Goal: Check status: Check status

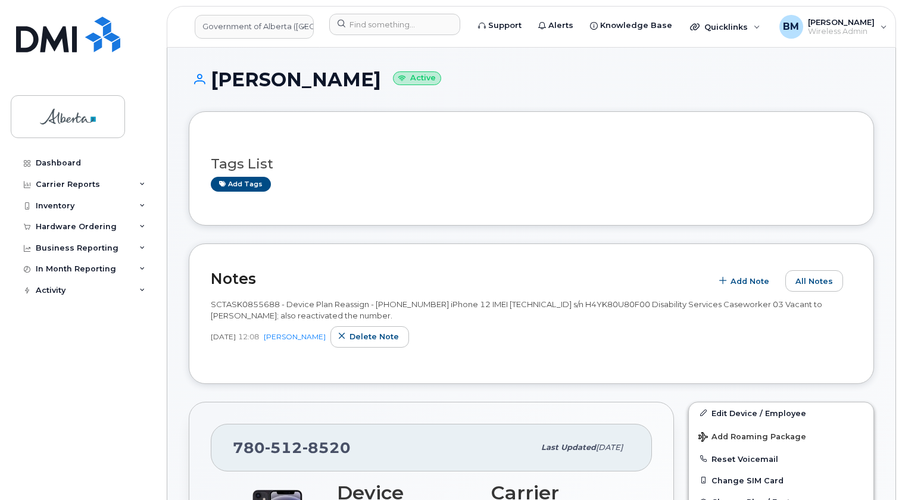
scroll to position [216, 0]
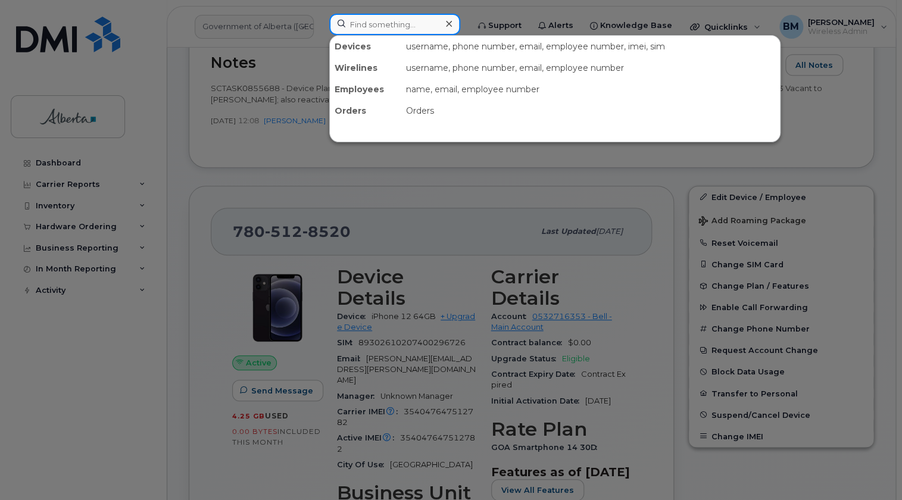
click at [380, 23] on input at bounding box center [394, 24] width 131 height 21
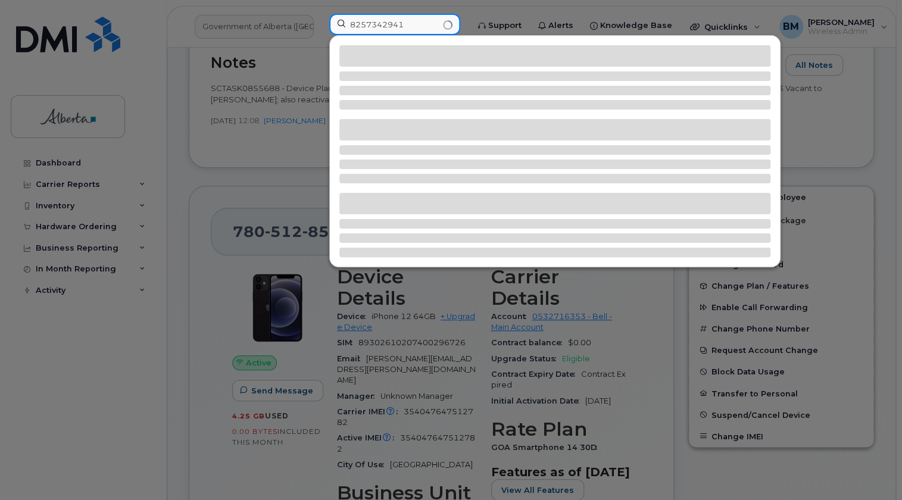
type input "8257342941"
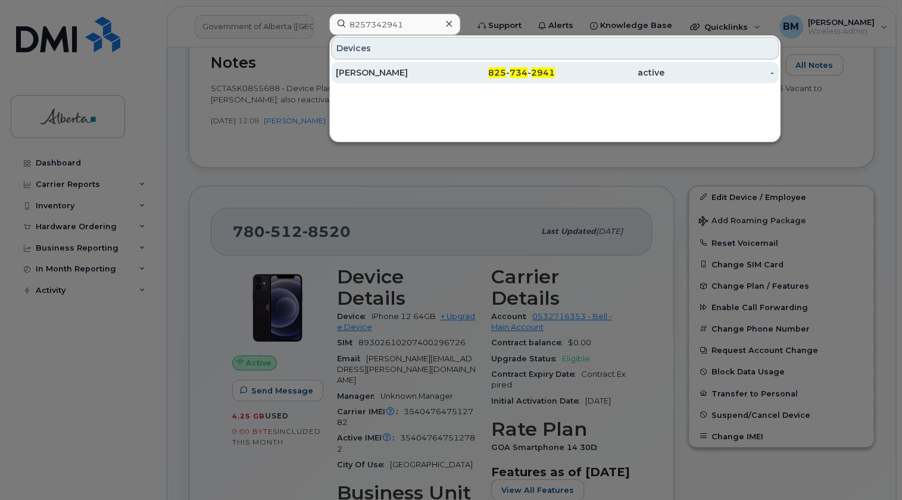
click at [535, 70] on span "2941" at bounding box center [543, 72] width 24 height 11
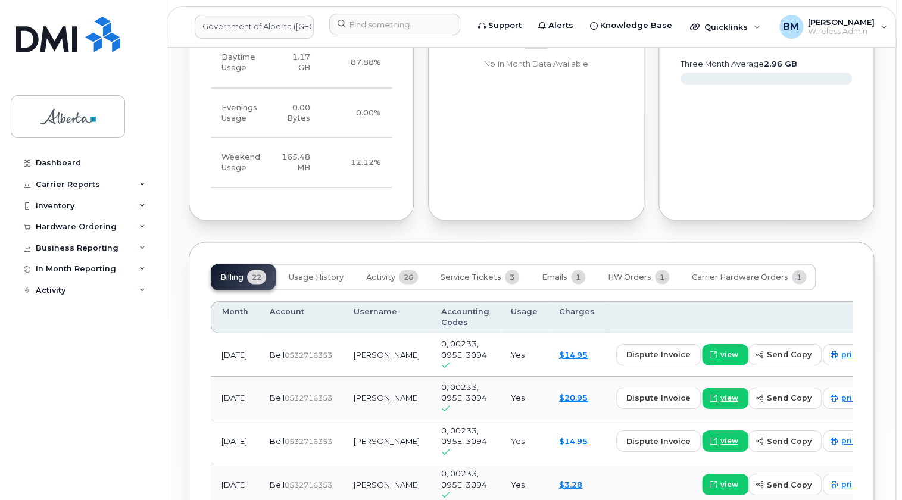
scroll to position [919, 0]
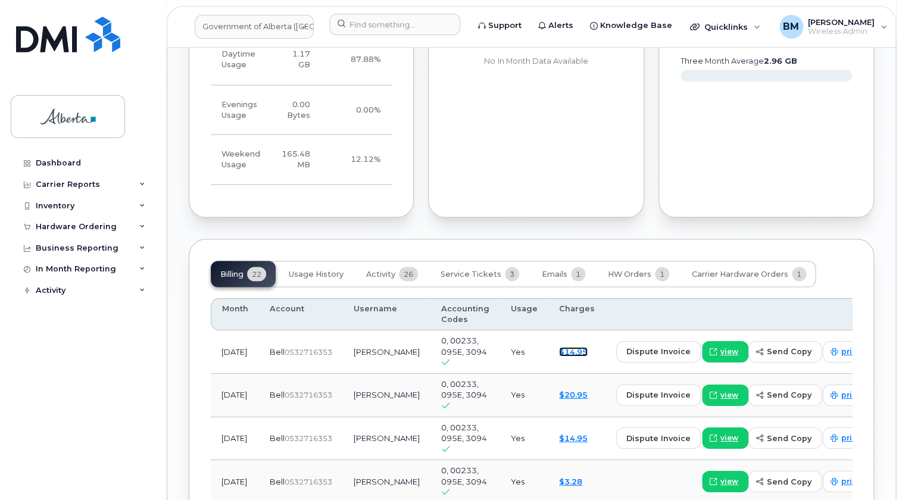
click at [559, 346] on link "$14.95" at bounding box center [573, 351] width 29 height 10
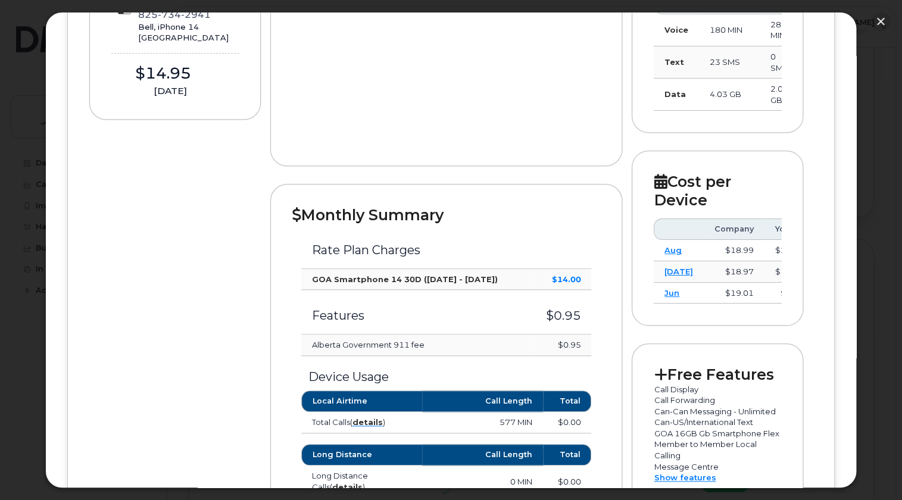
scroll to position [433, 0]
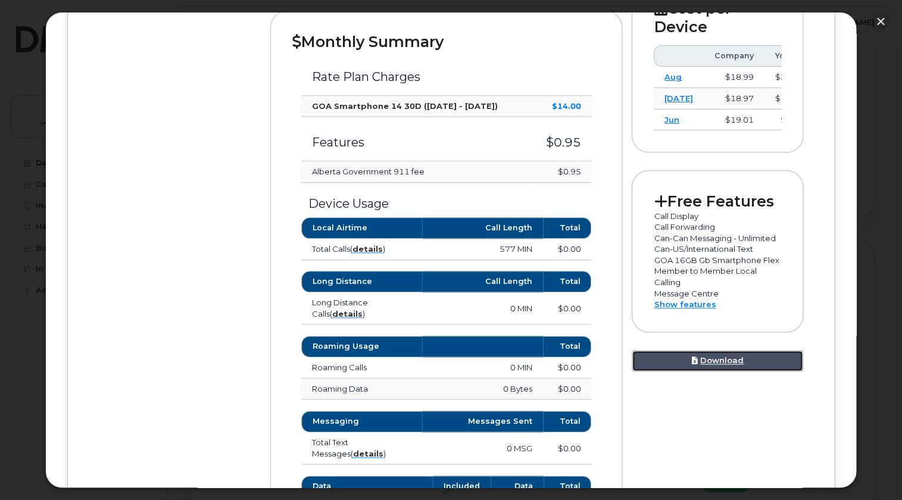
click at [713, 363] on link "Download" at bounding box center [716, 361] width 171 height 22
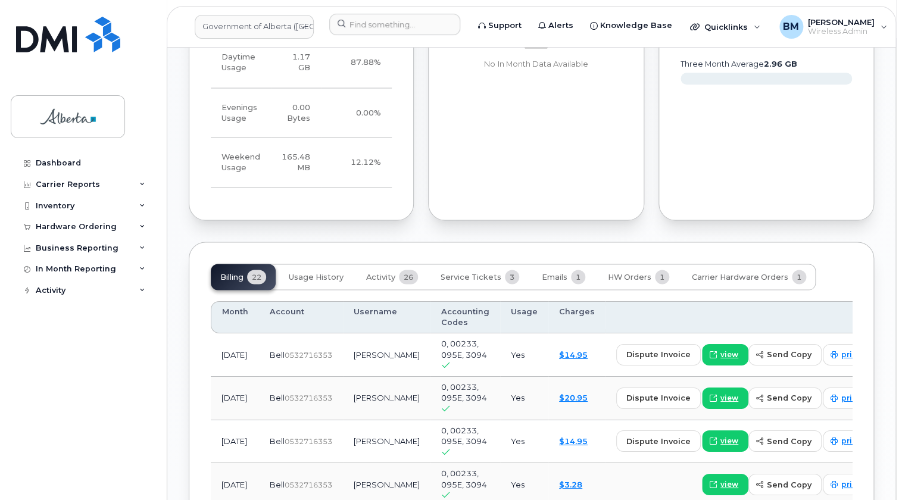
scroll to position [974, 0]
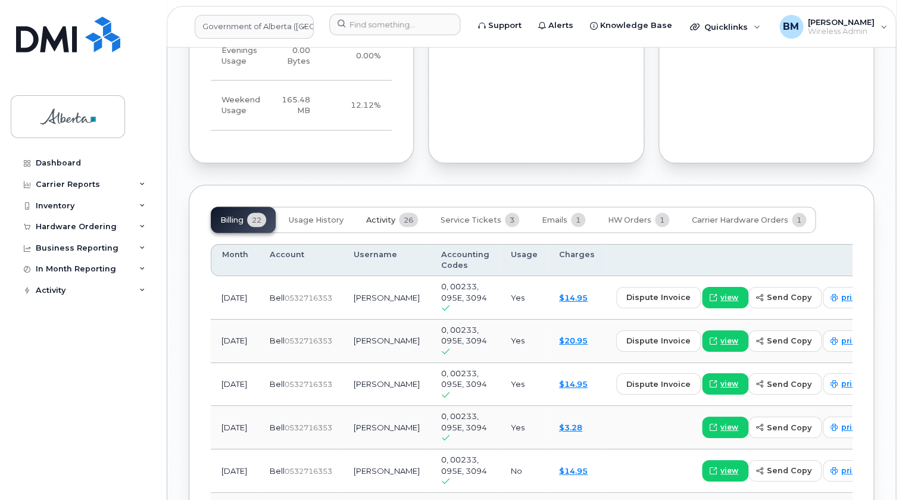
click at [380, 215] on span "Activity" at bounding box center [380, 220] width 29 height 10
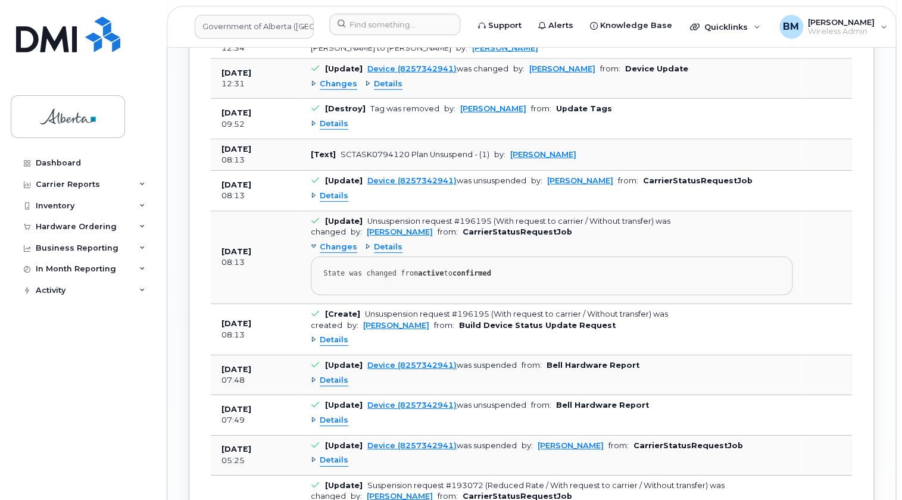
scroll to position [1460, 0]
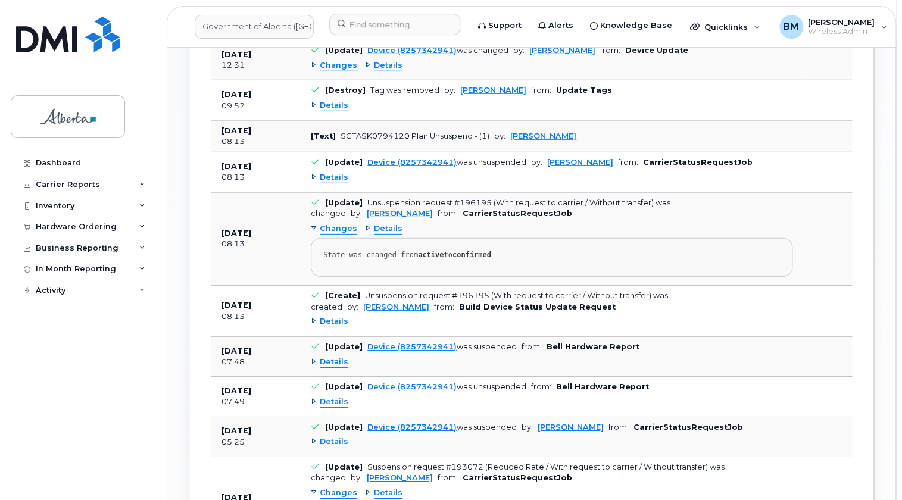
click at [328, 316] on span "Details" at bounding box center [334, 321] width 29 height 11
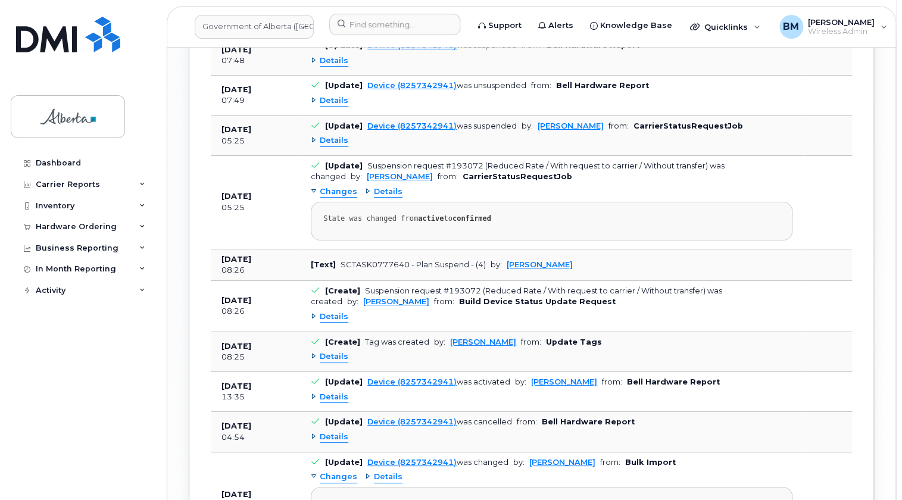
scroll to position [1839, 0]
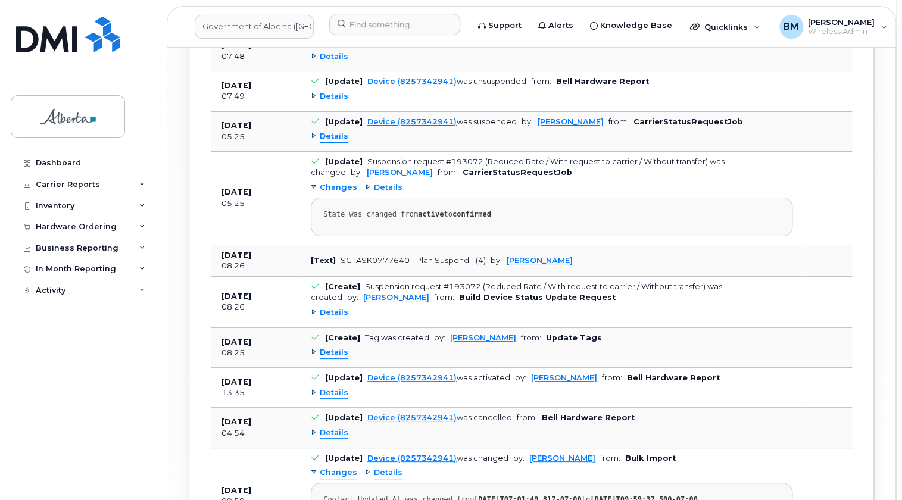
click at [327, 318] on span "Details" at bounding box center [334, 312] width 29 height 11
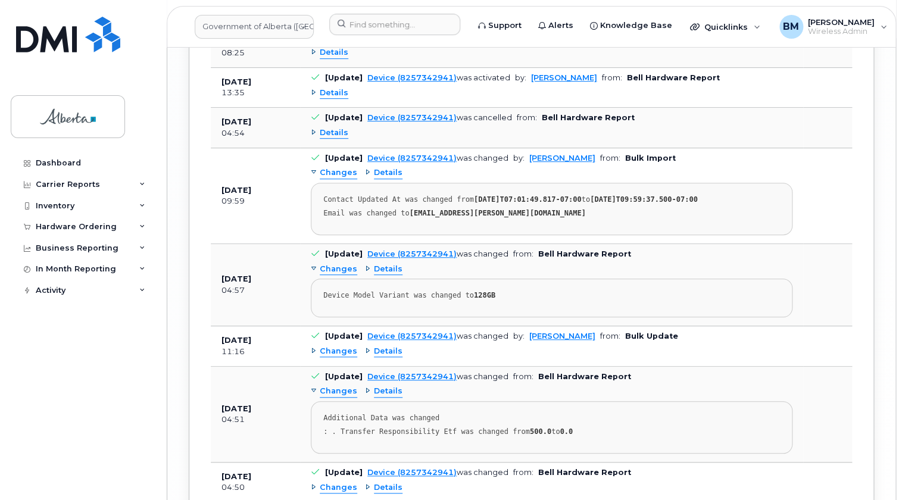
scroll to position [2218, 0]
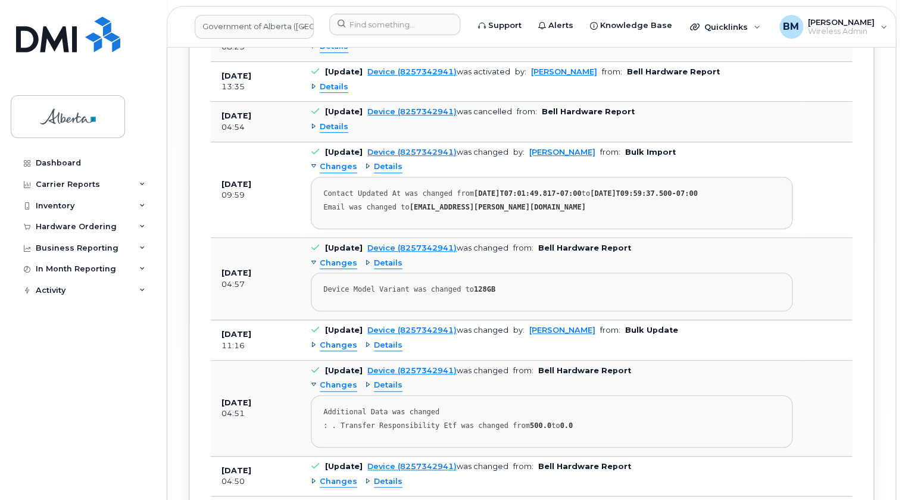
click at [332, 52] on span "Details" at bounding box center [334, 46] width 29 height 11
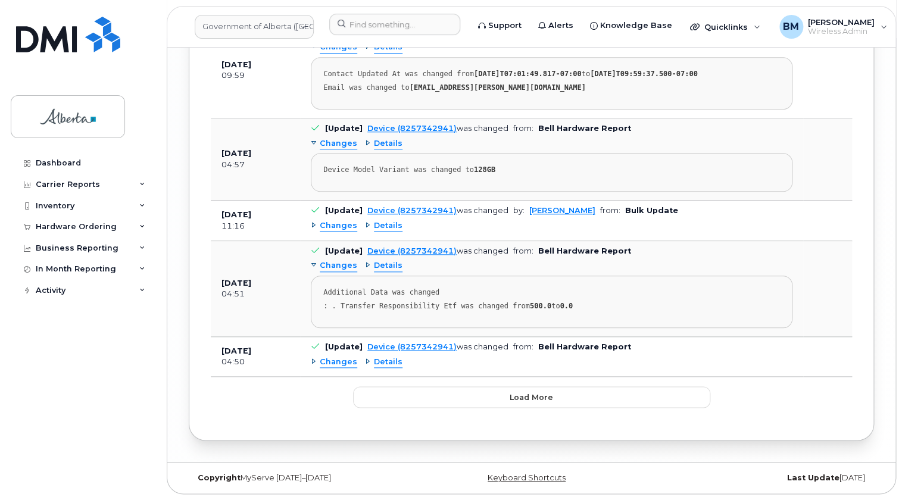
scroll to position [2434, 0]
click at [345, 20] on input at bounding box center [394, 24] width 131 height 21
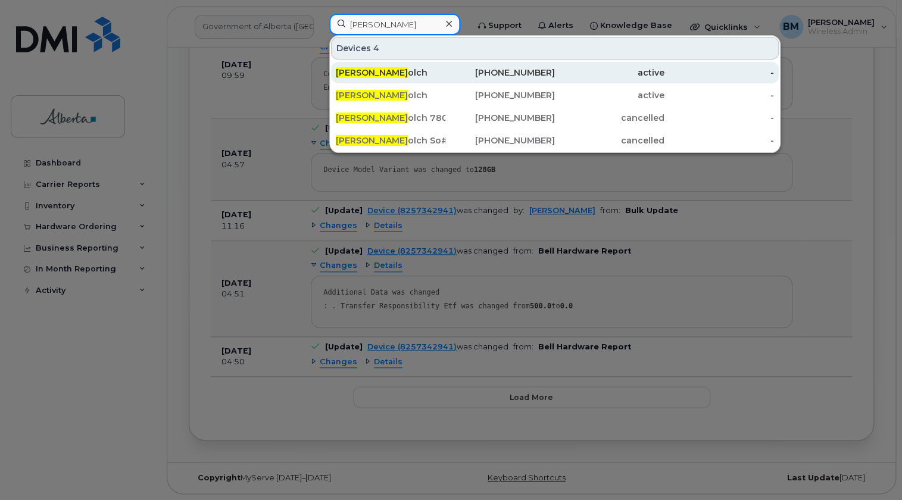
type input "douglas w"
click at [353, 71] on span "Douglas W" at bounding box center [372, 72] width 72 height 11
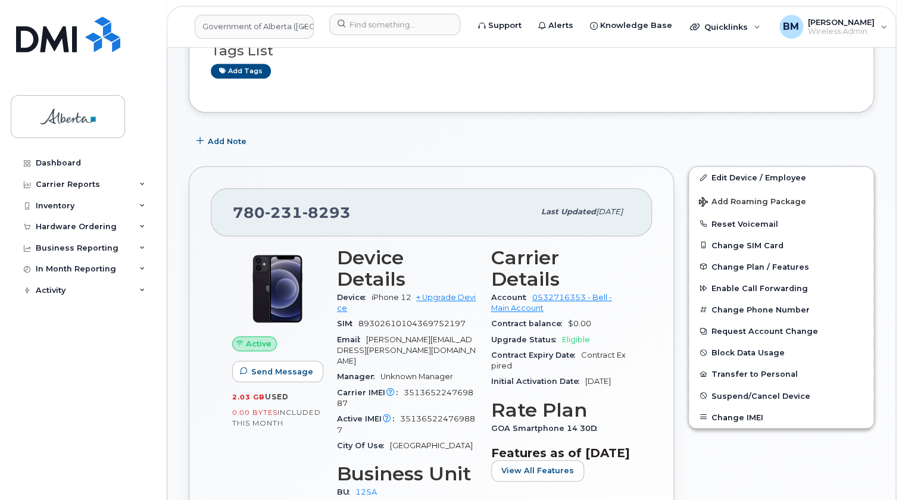
scroll to position [216, 0]
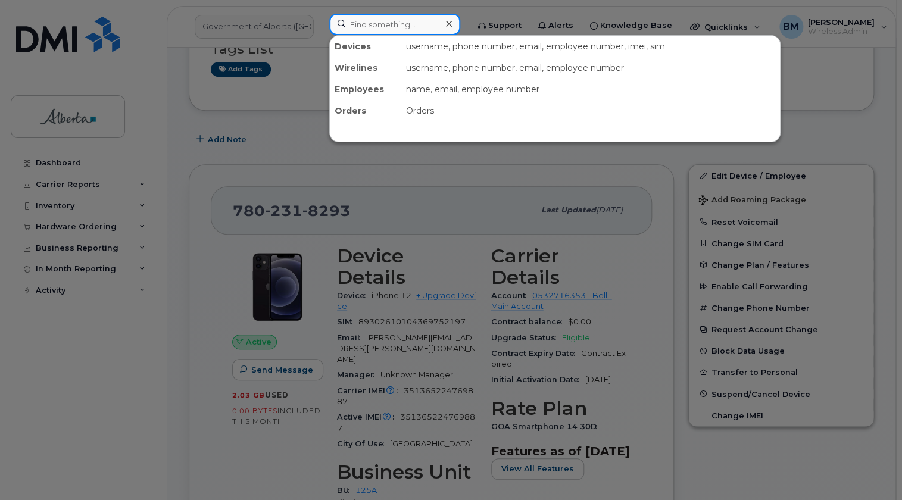
click at [390, 20] on input at bounding box center [394, 24] width 131 height 21
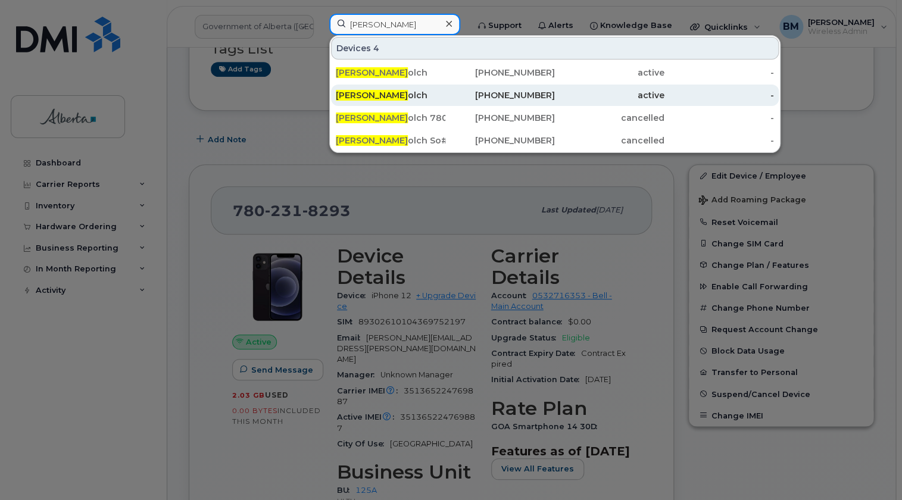
type input "douglas w"
click at [366, 93] on span "Douglas W" at bounding box center [372, 95] width 72 height 11
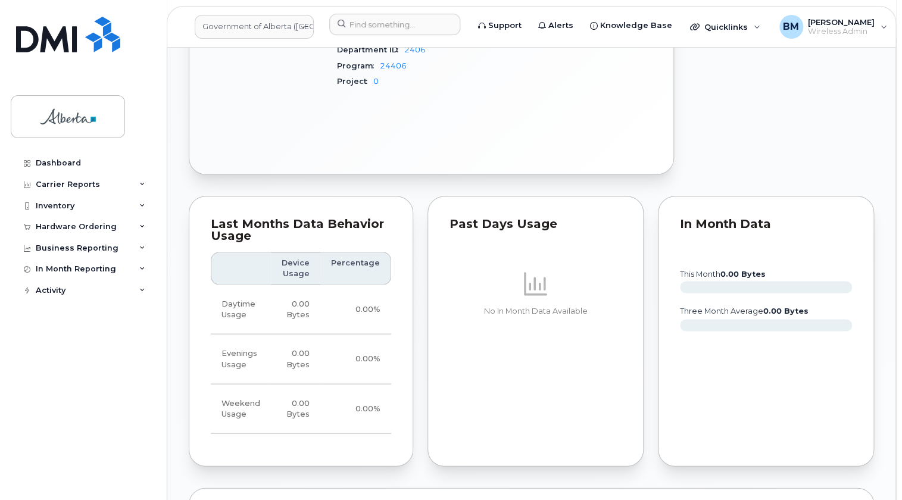
scroll to position [1082, 0]
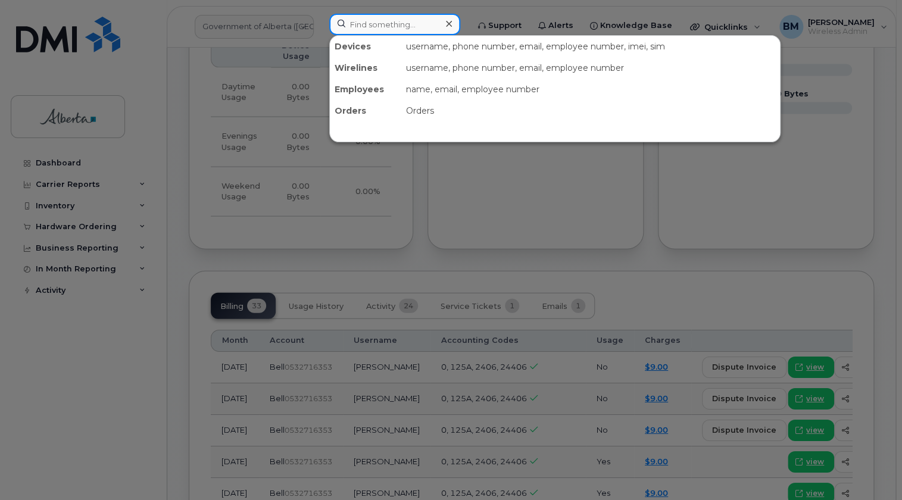
click at [370, 20] on input at bounding box center [394, 24] width 131 height 21
paste input "LDFHXDLV4X"
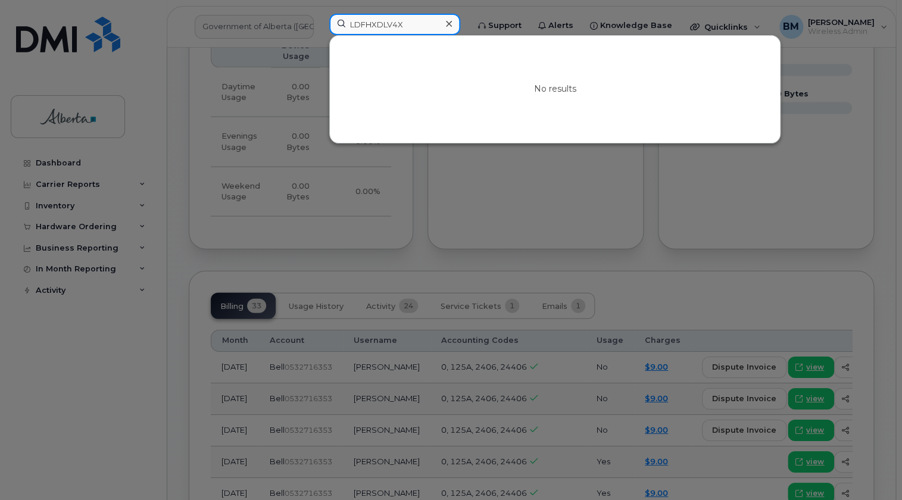
type input "LDFHXDLV4X"
click at [448, 27] on icon at bounding box center [449, 24] width 6 height 10
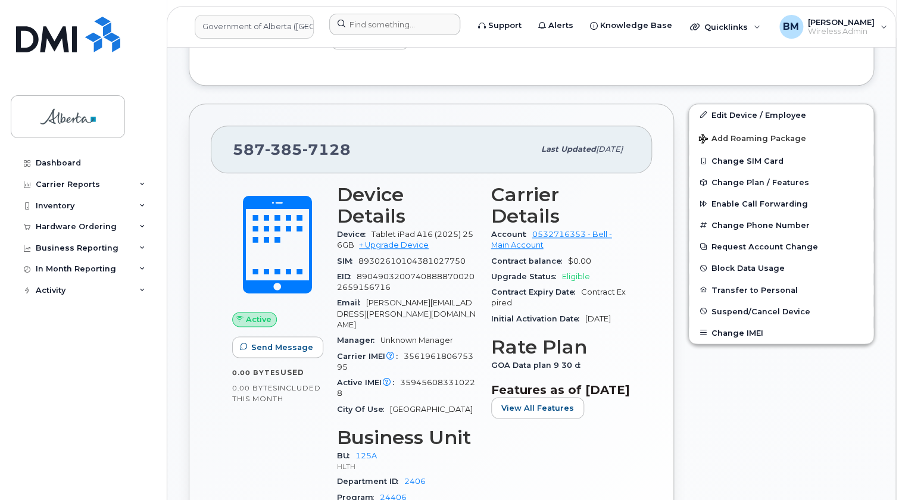
scroll to position [433, 0]
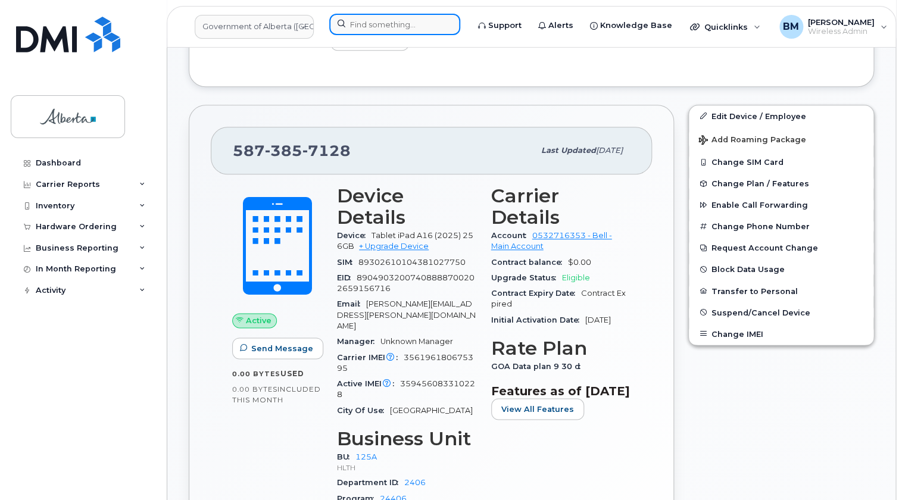
click at [354, 26] on input at bounding box center [394, 24] width 131 height 21
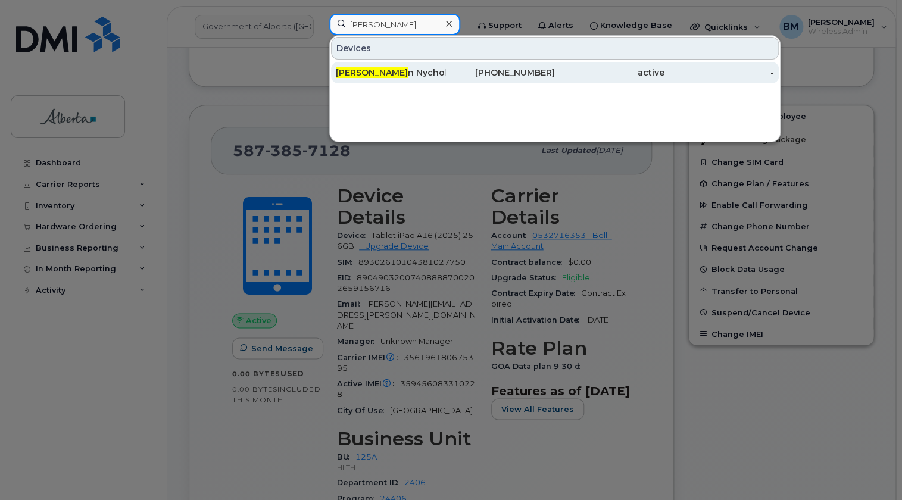
type input "[PERSON_NAME]"
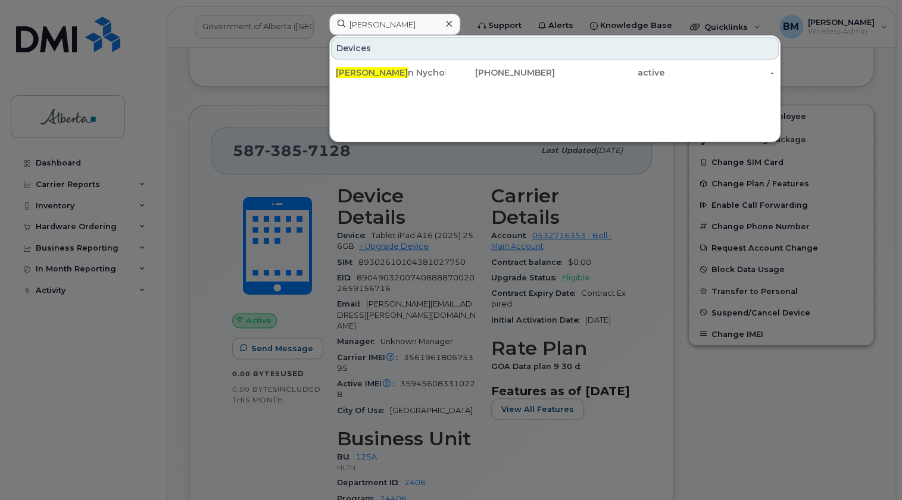
drag, startPoint x: 396, startPoint y: 71, endPoint x: 396, endPoint y: 89, distance: 18.5
click at [396, 71] on div "[PERSON_NAME]" at bounding box center [391, 73] width 110 height 12
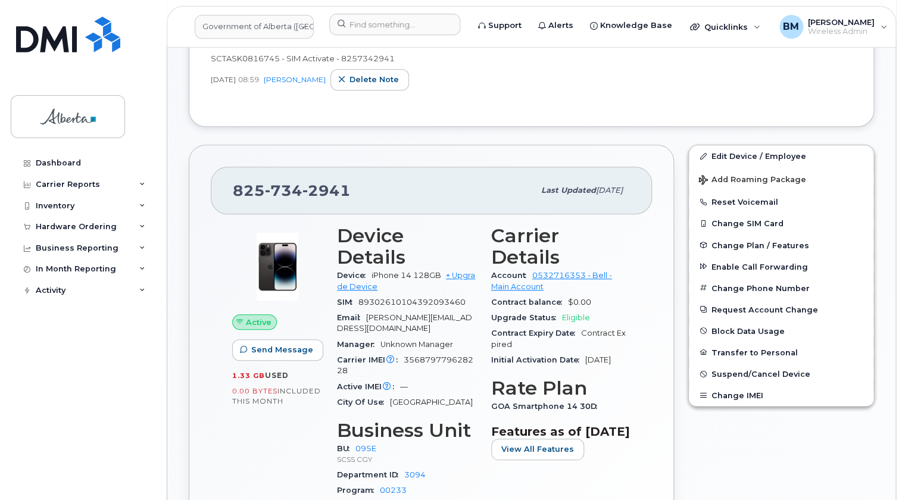
scroll to position [259, 0]
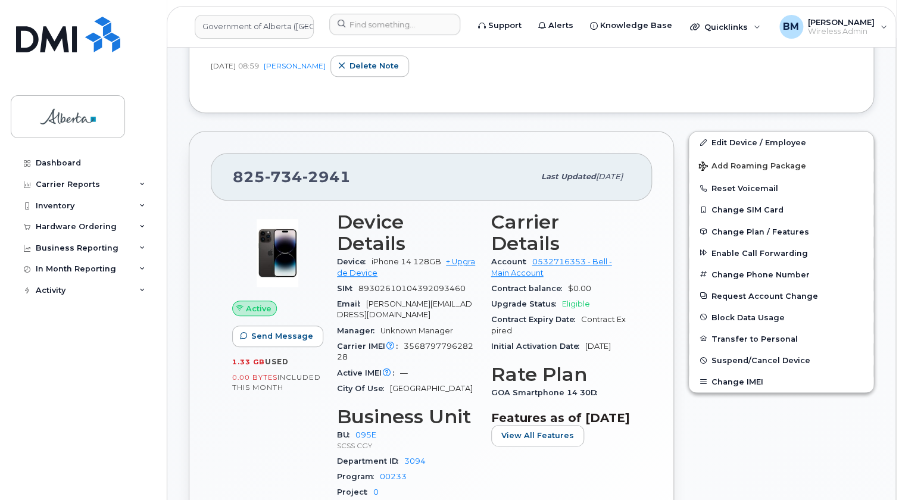
click at [431, 286] on span "89302610104392093460" at bounding box center [411, 288] width 107 height 9
copy span "89302610104392093460"
click at [373, 24] on input at bounding box center [394, 24] width 131 height 21
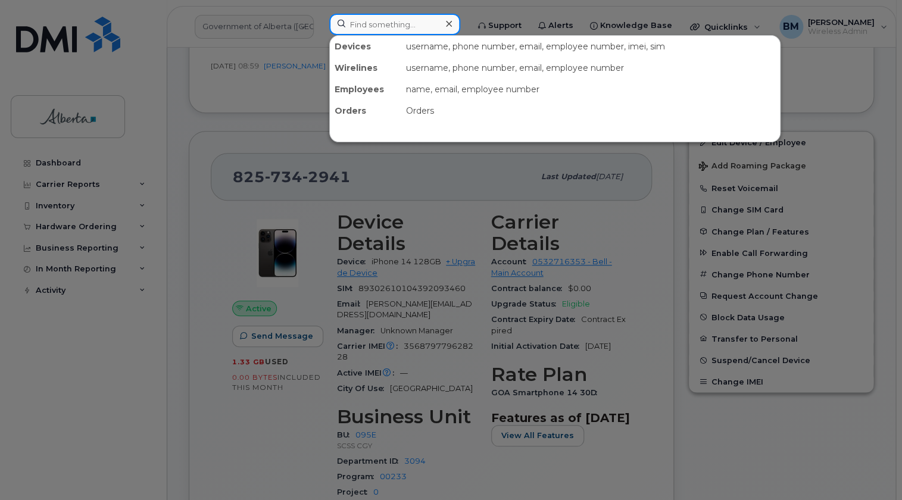
paste input "89302610104392093460"
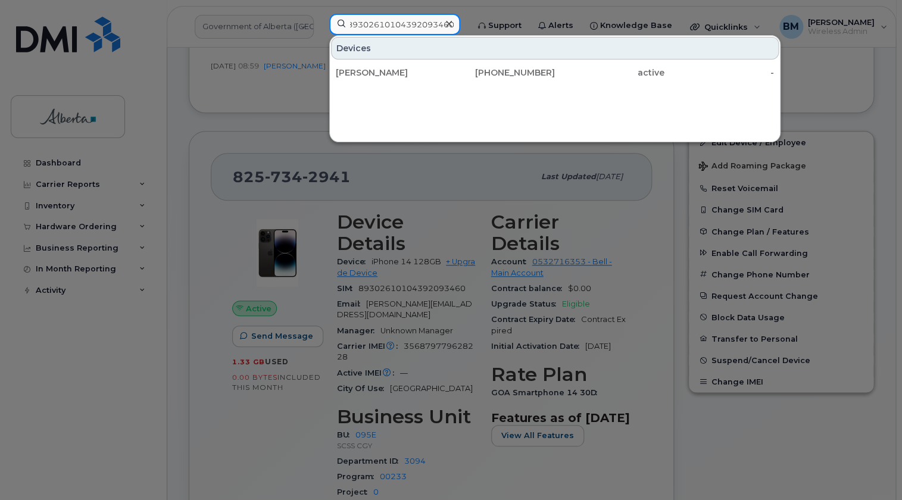
type input "89302610104392093460"
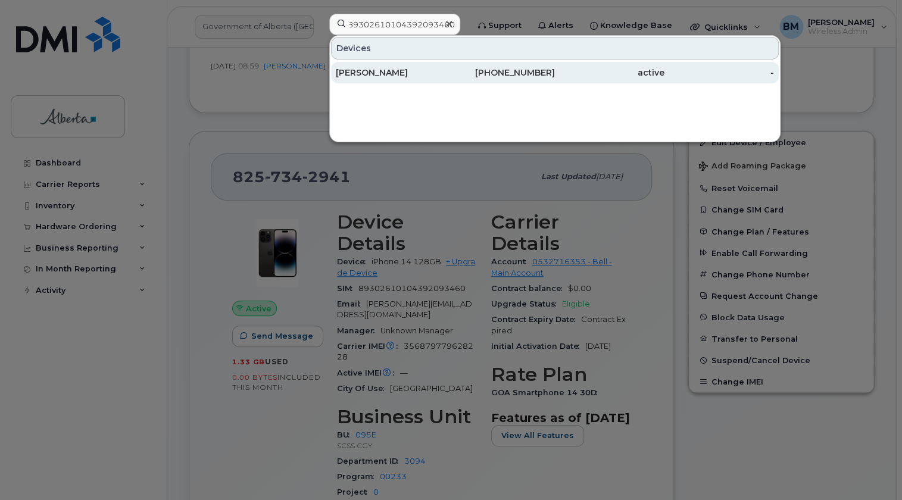
scroll to position [0, 0]
click at [387, 75] on div "[PERSON_NAME]" at bounding box center [391, 73] width 110 height 12
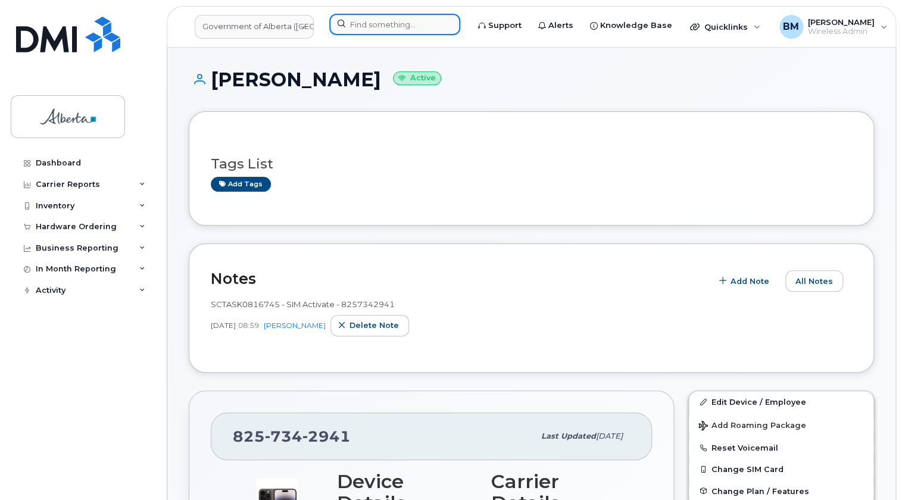
click at [387, 27] on input at bounding box center [394, 24] width 131 height 21
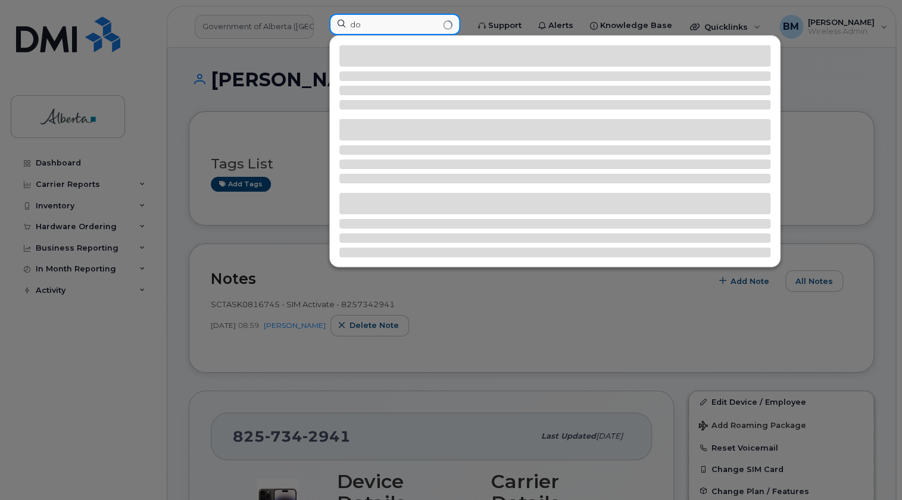
type input "d"
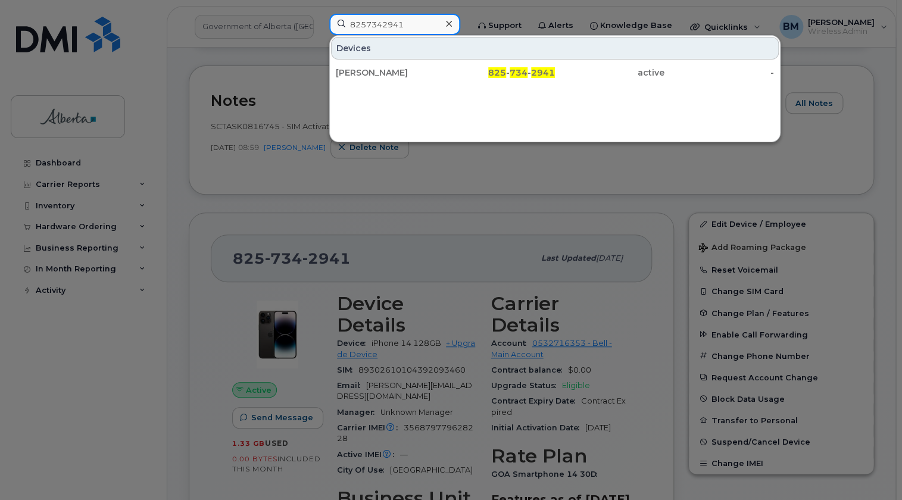
scroll to position [216, 0]
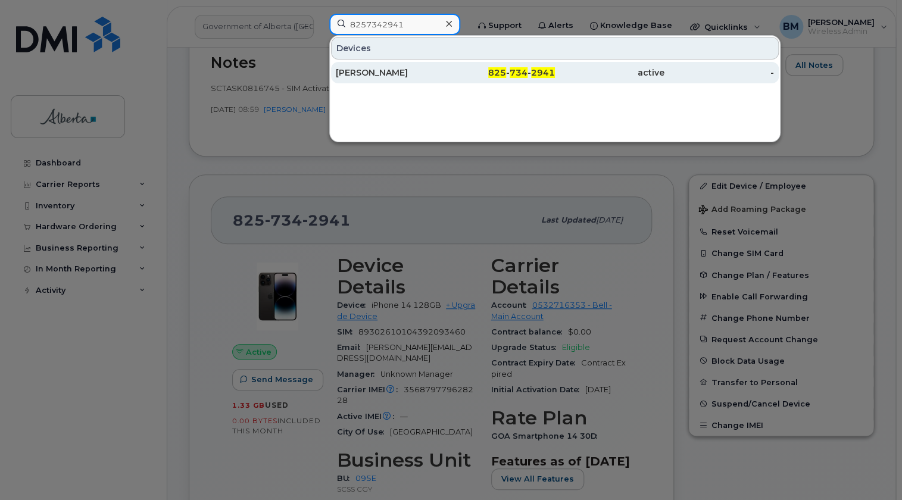
type input "8257342941"
click at [385, 77] on div "[PERSON_NAME]" at bounding box center [391, 73] width 110 height 12
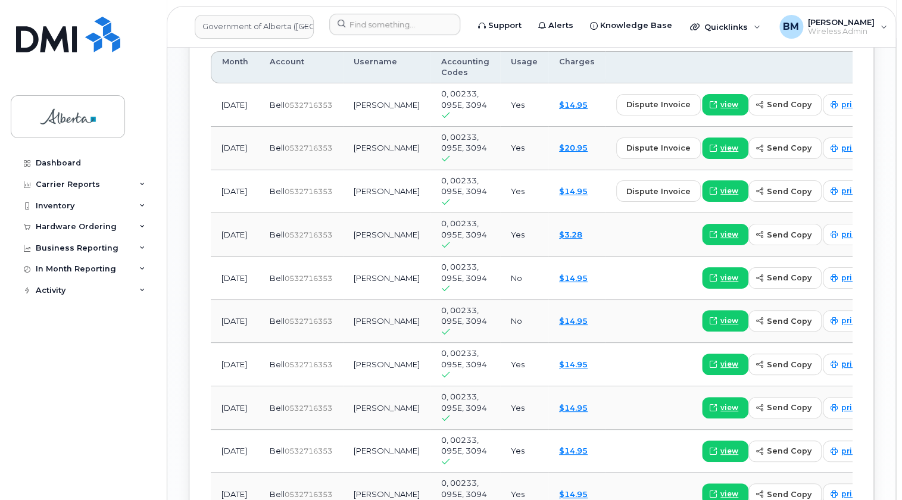
scroll to position [1190, 0]
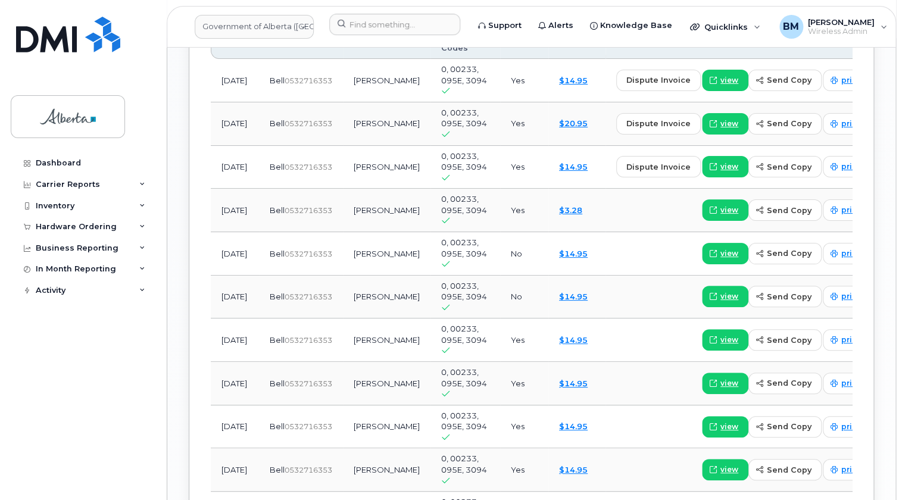
click at [361, 232] on td "[PERSON_NAME]" at bounding box center [386, 253] width 87 height 43
drag, startPoint x: 349, startPoint y: 187, endPoint x: 377, endPoint y: 196, distance: 29.5
click at [377, 232] on td "[PERSON_NAME]" at bounding box center [386, 253] width 87 height 43
copy td "[PERSON_NAME]"
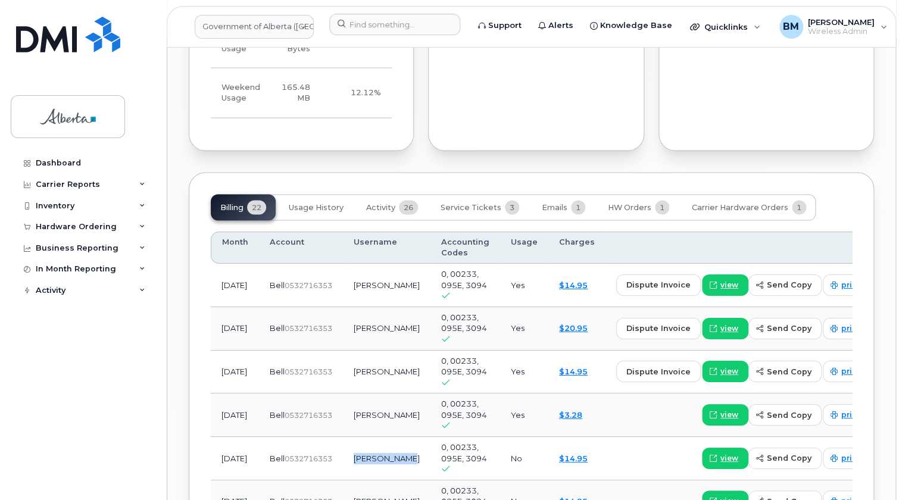
scroll to position [974, 0]
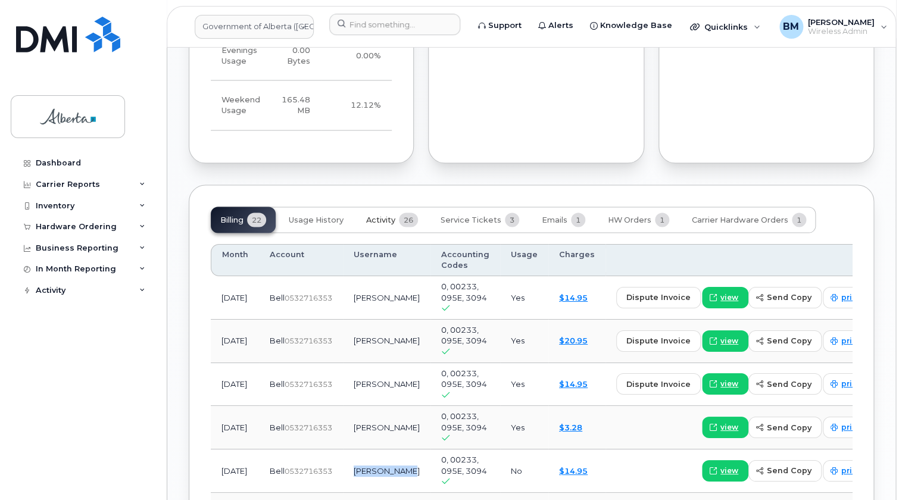
click at [387, 215] on span "Activity" at bounding box center [380, 220] width 29 height 10
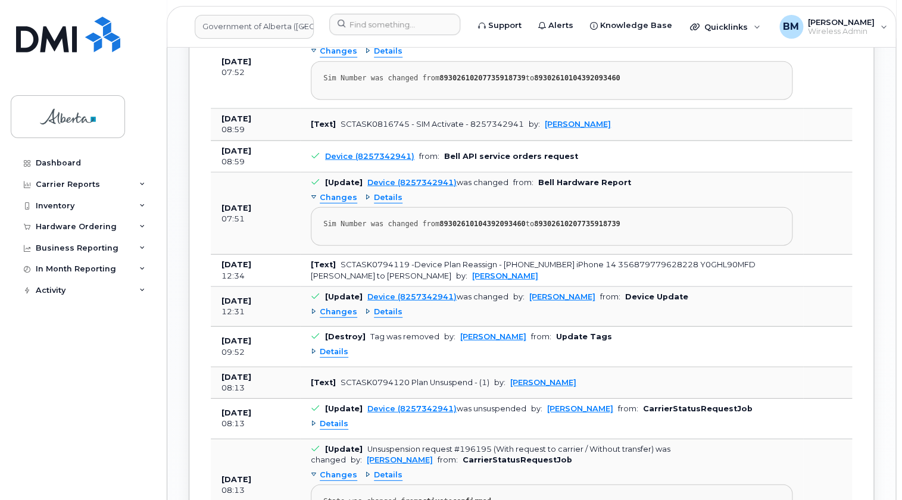
scroll to position [1244, 0]
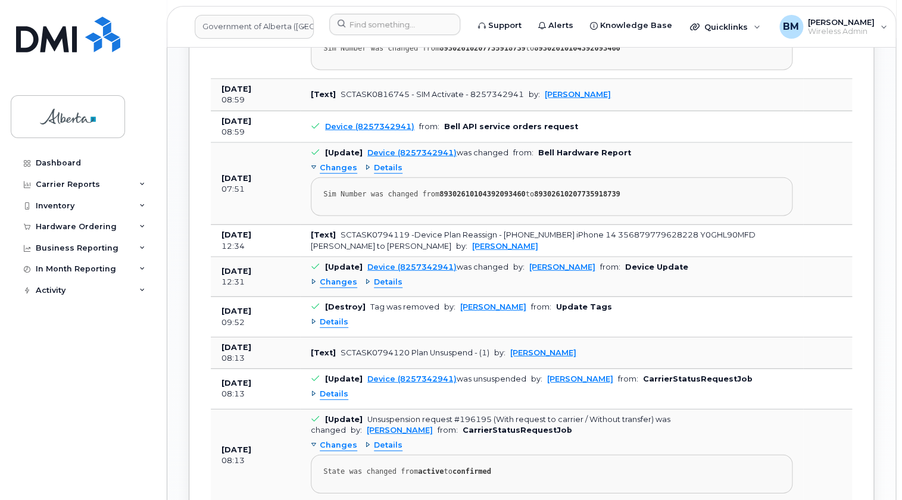
click at [391, 277] on span "Details" at bounding box center [388, 282] width 29 height 11
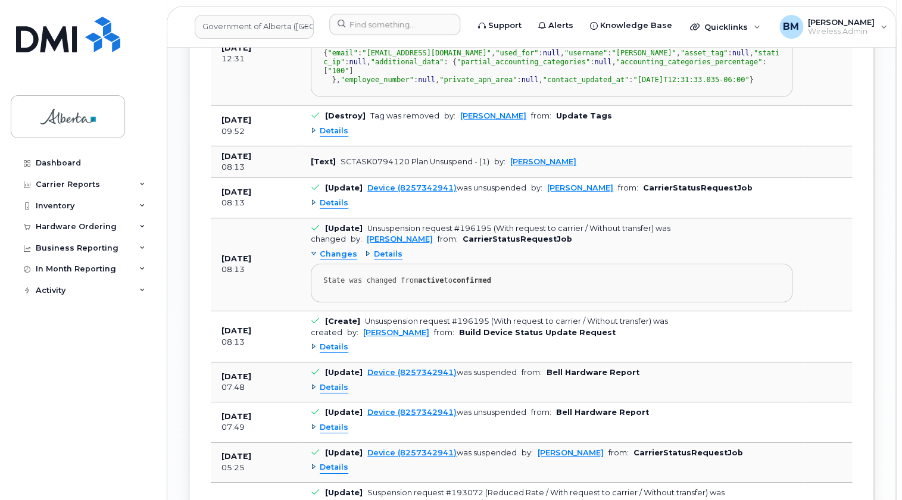
scroll to position [1515, 0]
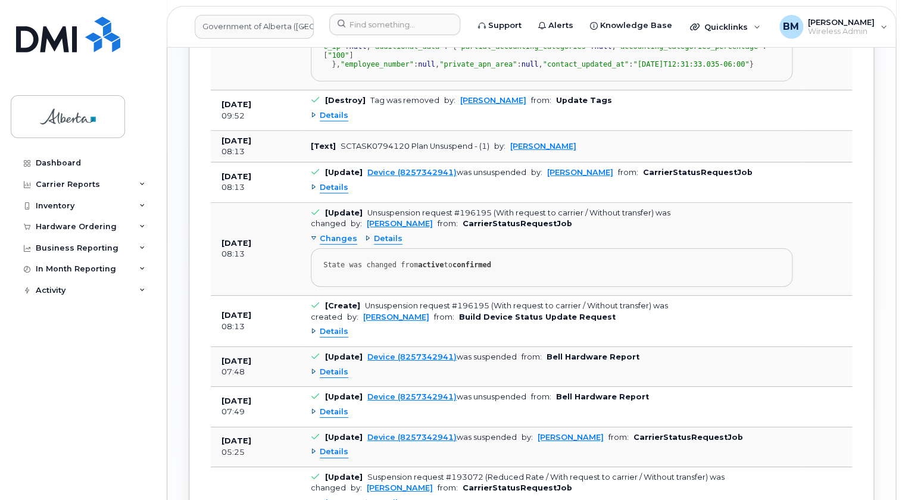
click at [334, 193] on span "Details" at bounding box center [334, 187] width 29 height 11
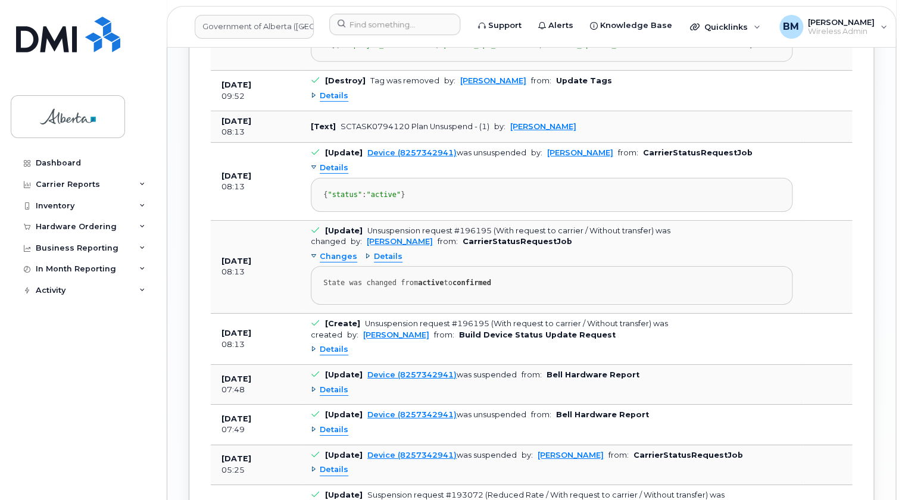
scroll to position [1569, 0]
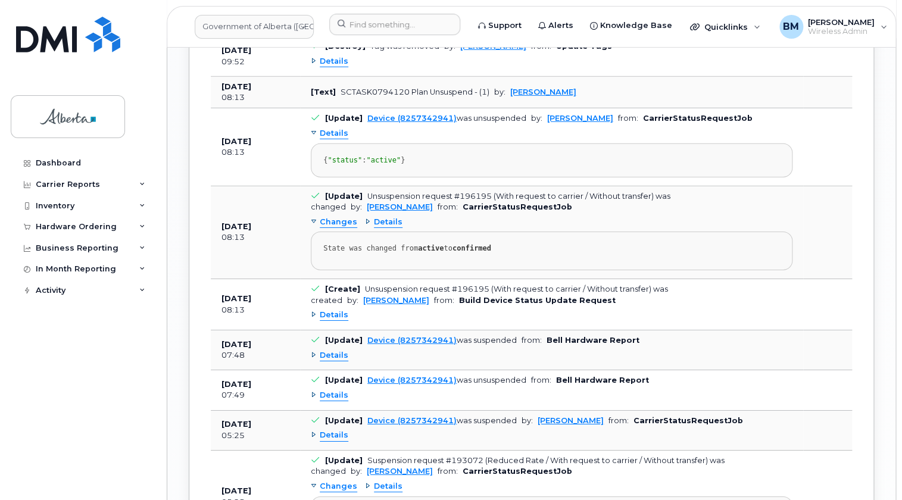
click at [375, 228] on span "Details" at bounding box center [388, 222] width 29 height 11
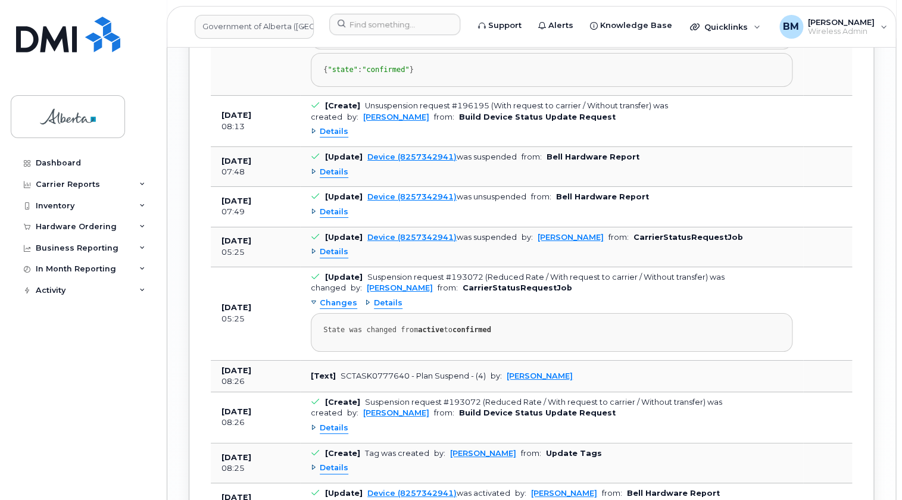
scroll to position [1839, 0]
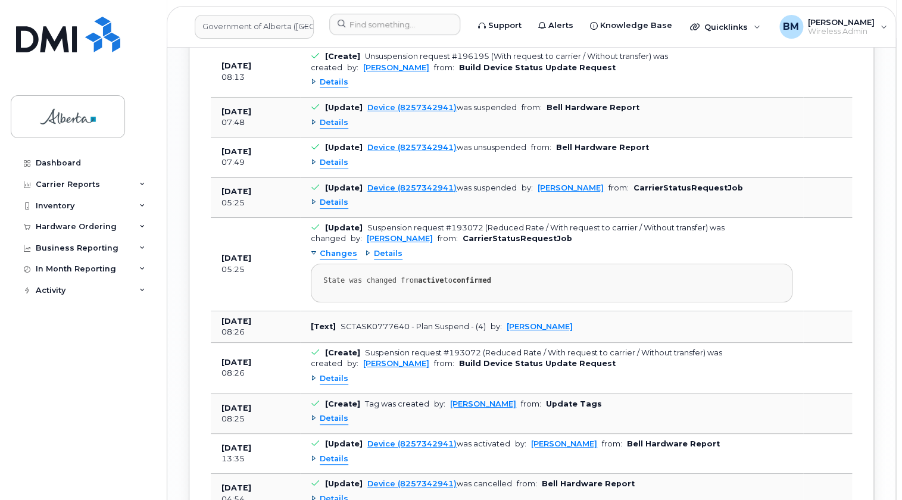
click at [337, 129] on span "Details" at bounding box center [334, 122] width 29 height 11
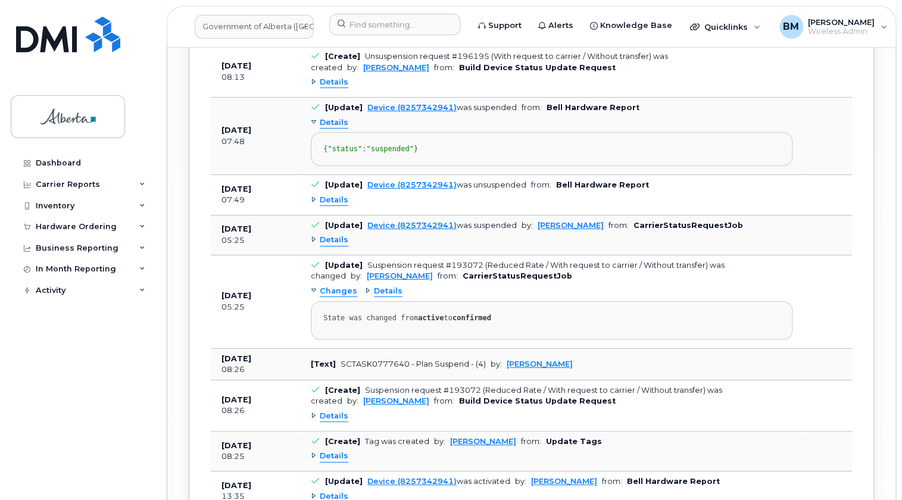
click at [337, 206] on span "Details" at bounding box center [334, 200] width 29 height 11
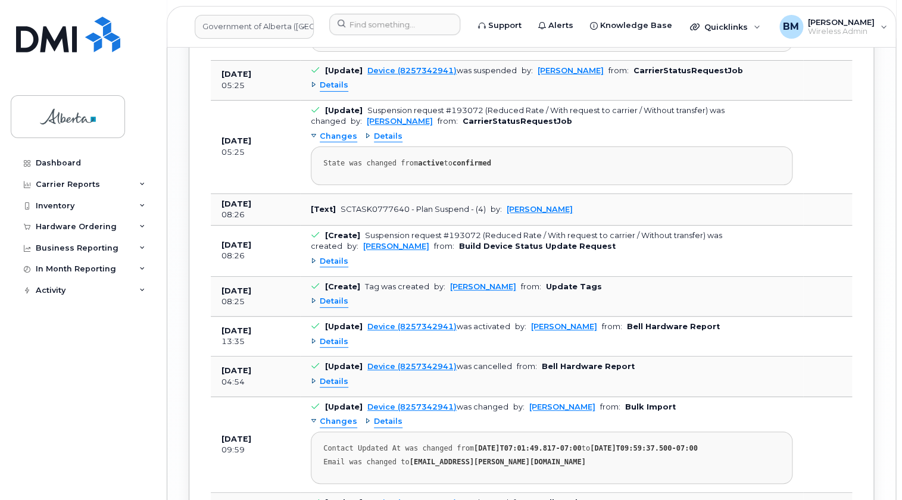
scroll to position [2056, 0]
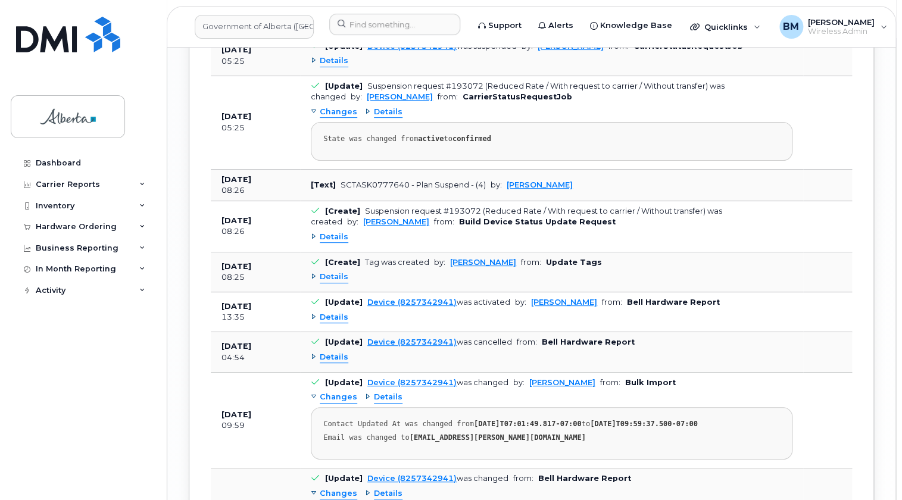
click at [331, 243] on span "Details" at bounding box center [334, 237] width 29 height 11
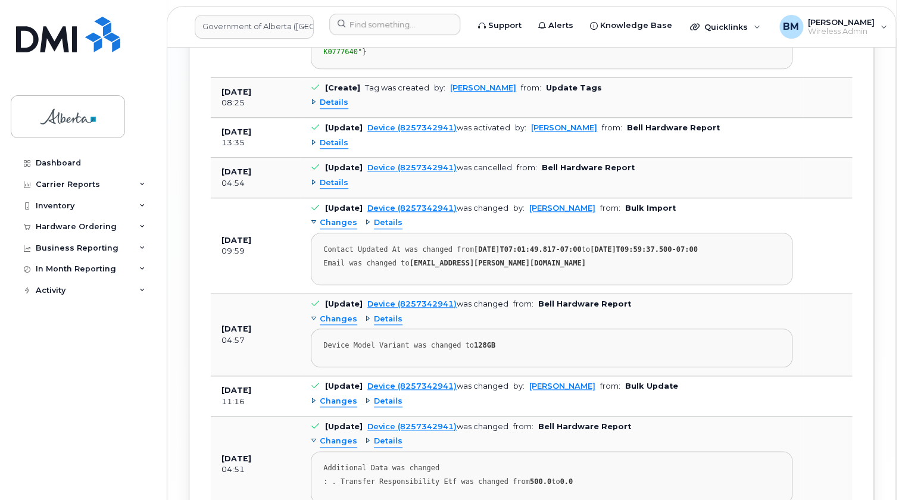
scroll to position [2326, 0]
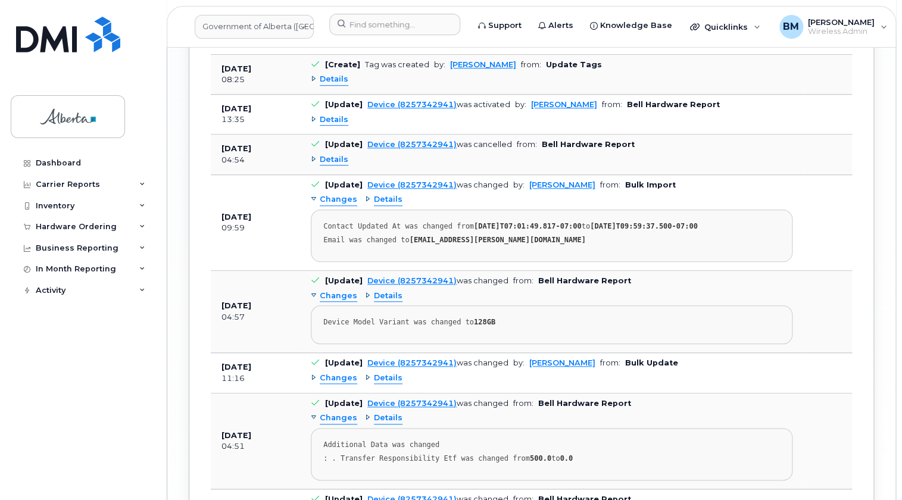
click at [331, 85] on span "Details" at bounding box center [334, 79] width 29 height 11
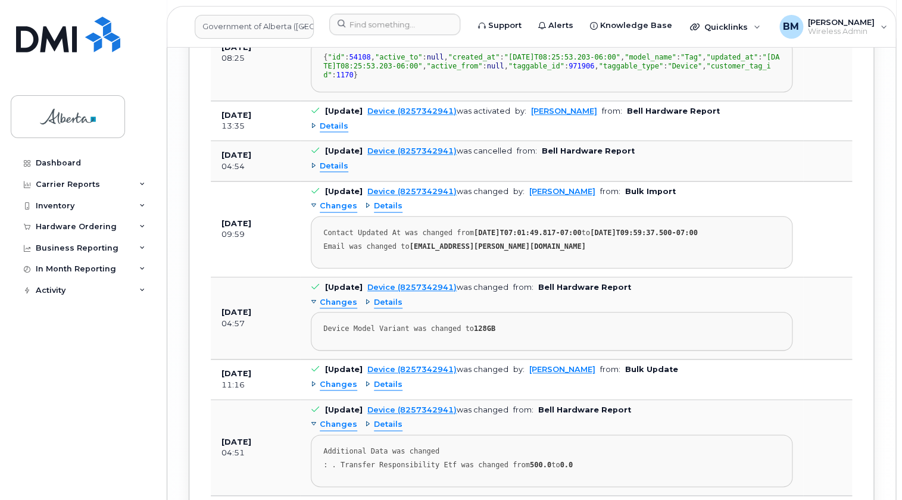
scroll to position [2651, 0]
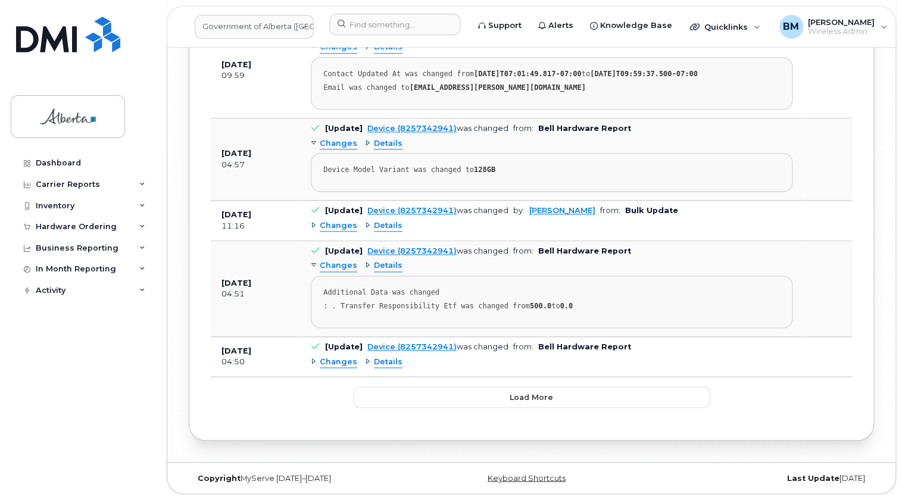
click at [381, 149] on span "Details" at bounding box center [388, 143] width 29 height 11
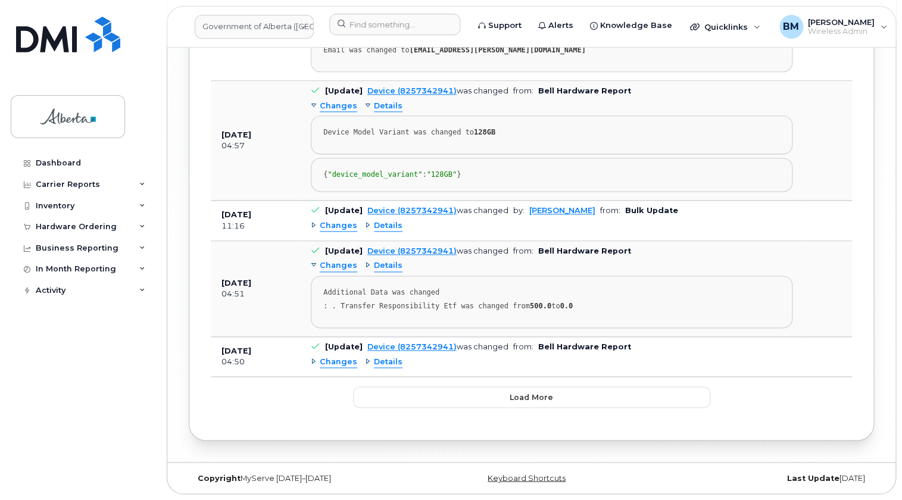
scroll to position [2921, 0]
click at [386, 232] on span "Details" at bounding box center [388, 225] width 29 height 11
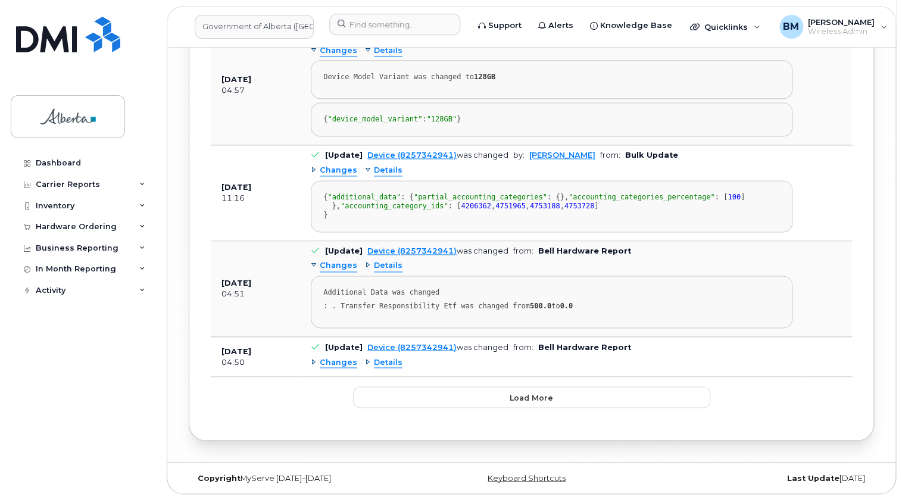
scroll to position [3101, 0]
click at [383, 267] on span "Details" at bounding box center [388, 265] width 29 height 11
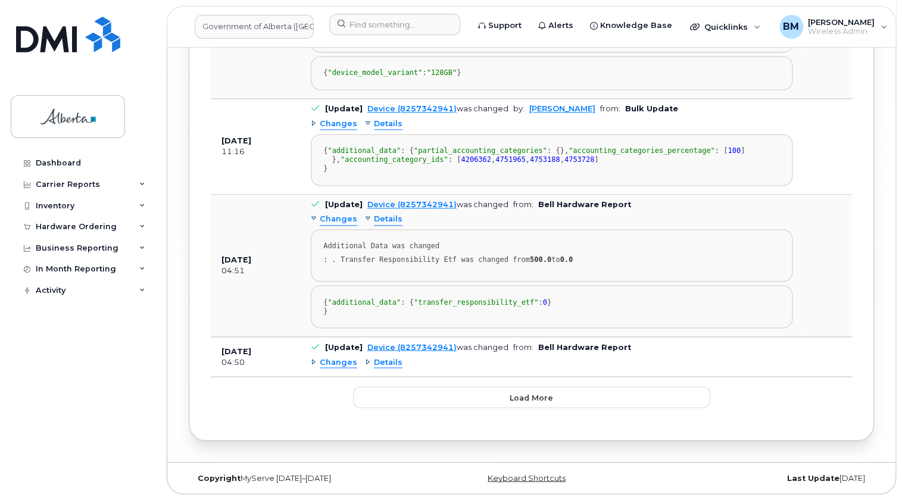
click at [387, 368] on span "Details" at bounding box center [388, 361] width 29 height 11
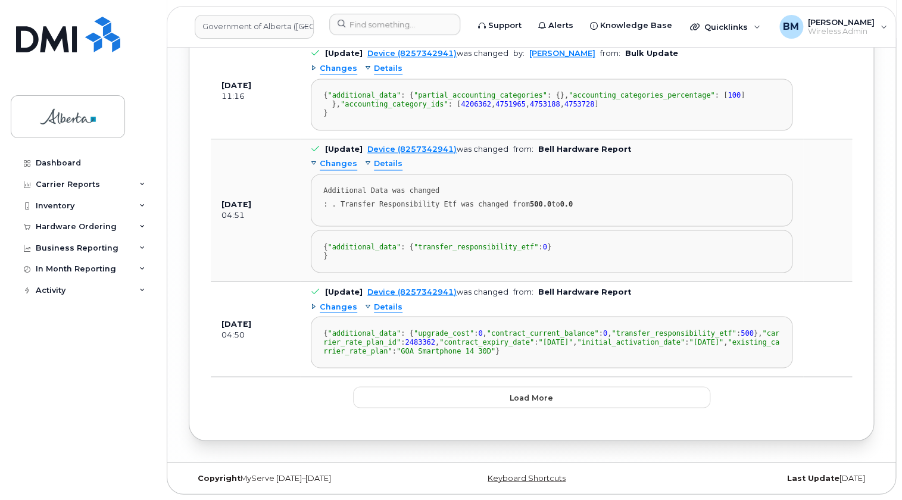
scroll to position [3301, 0]
click at [528, 402] on span "Load more" at bounding box center [530, 397] width 43 height 11
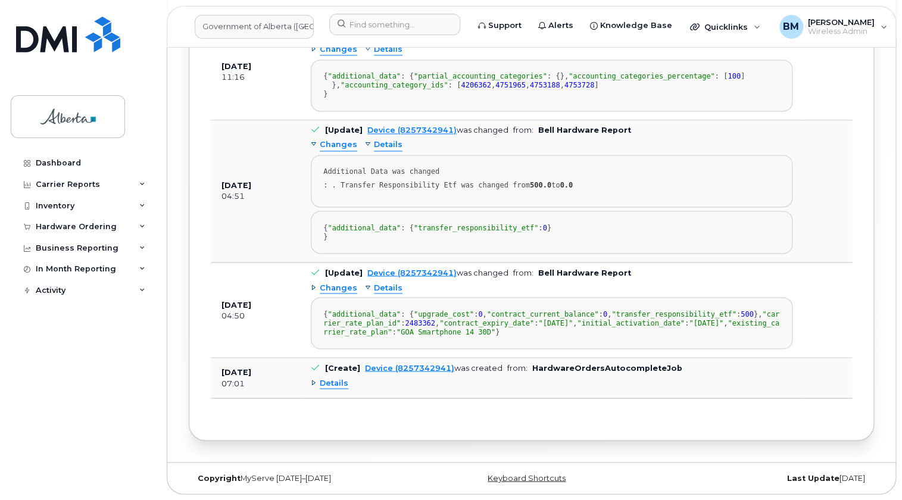
scroll to position [3320, 0]
click at [329, 384] on span "Details" at bounding box center [334, 382] width 29 height 11
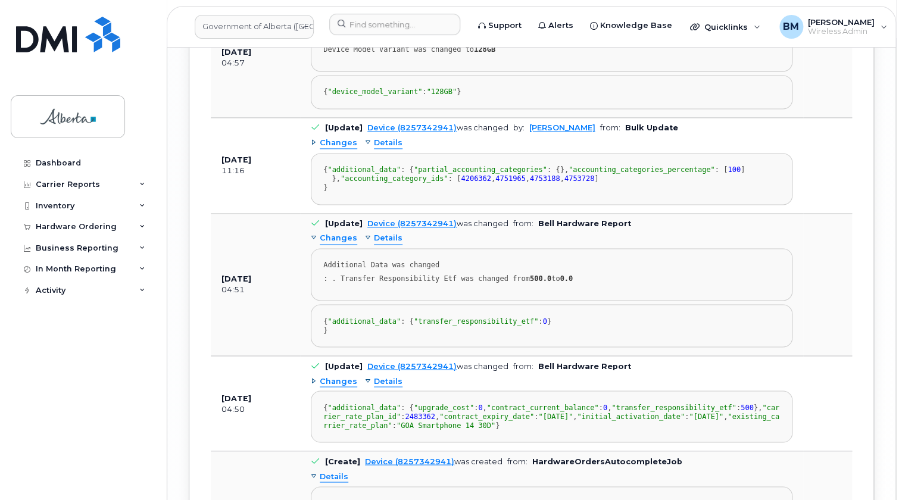
scroll to position [2652, 0]
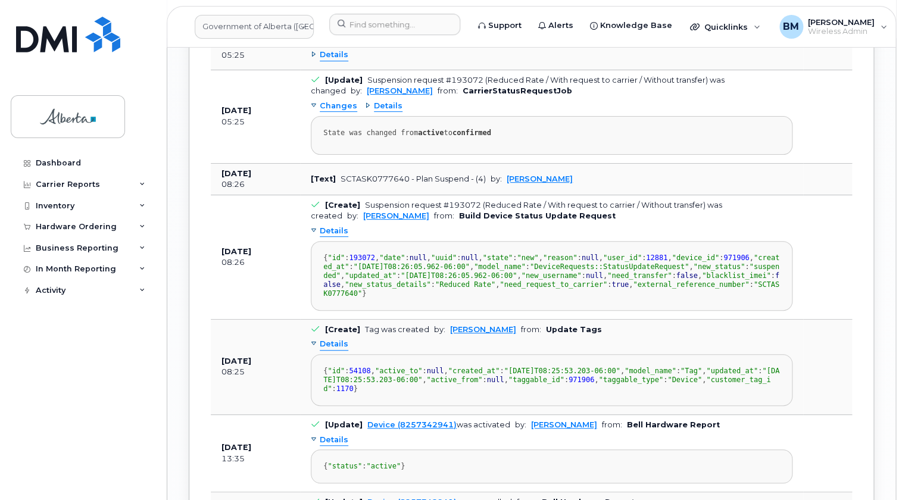
scroll to position [2057, 0]
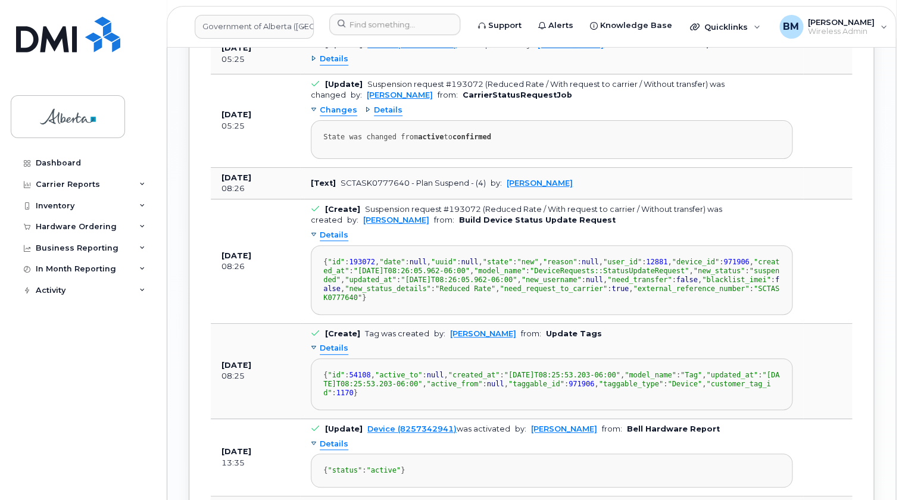
click at [381, 116] on span "Details" at bounding box center [388, 110] width 29 height 11
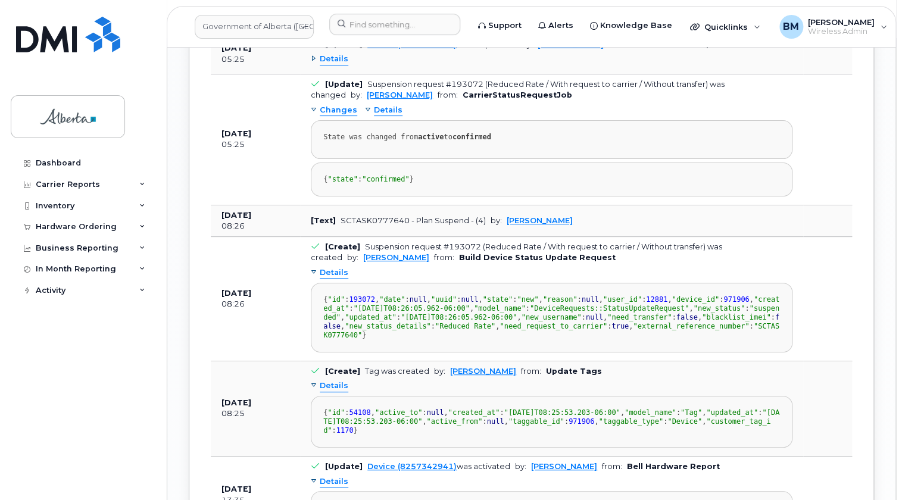
click at [334, 65] on span "Details" at bounding box center [334, 59] width 29 height 11
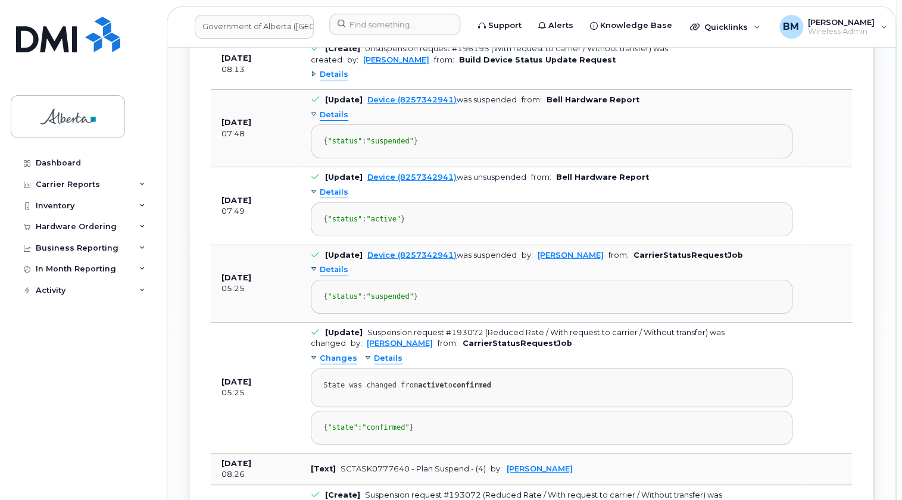
scroll to position [1841, 0]
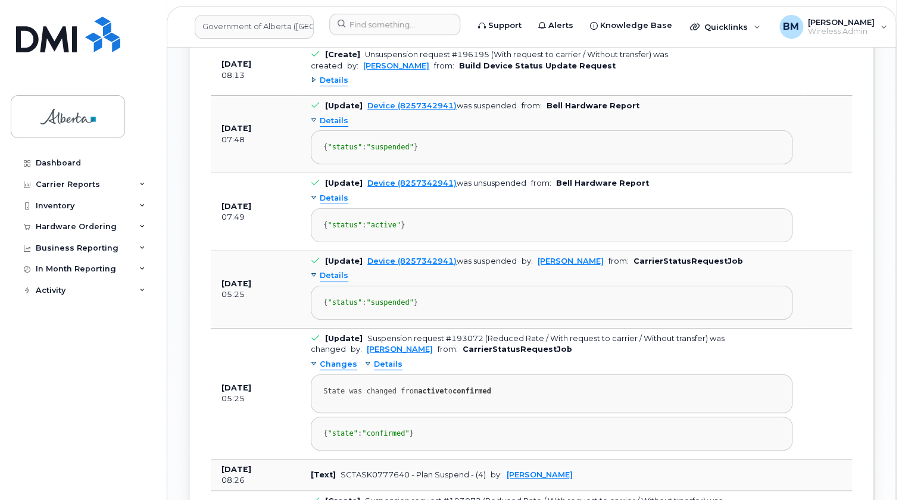
click at [339, 86] on span "Details" at bounding box center [334, 80] width 29 height 11
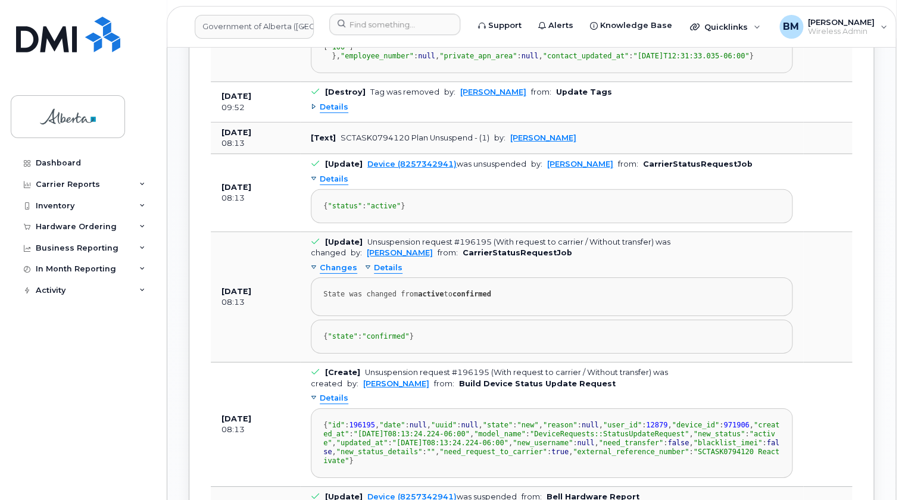
scroll to position [1516, 0]
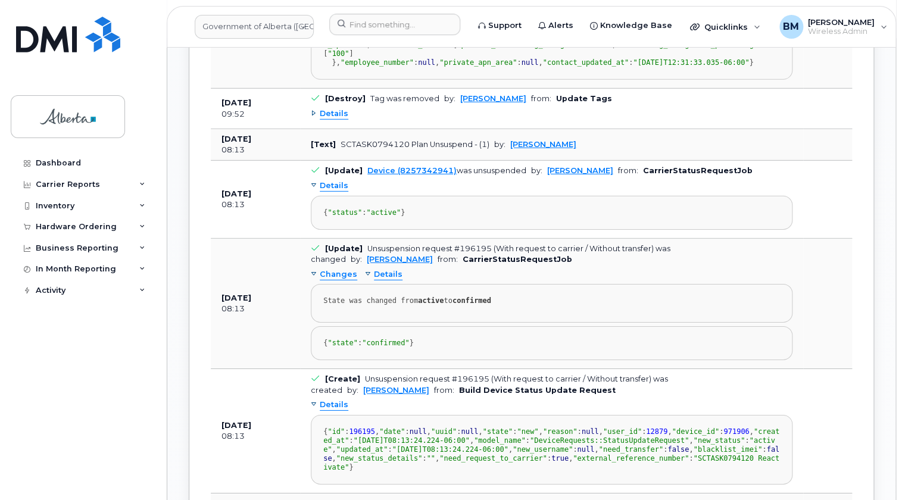
click at [340, 120] on span "Details" at bounding box center [334, 113] width 29 height 11
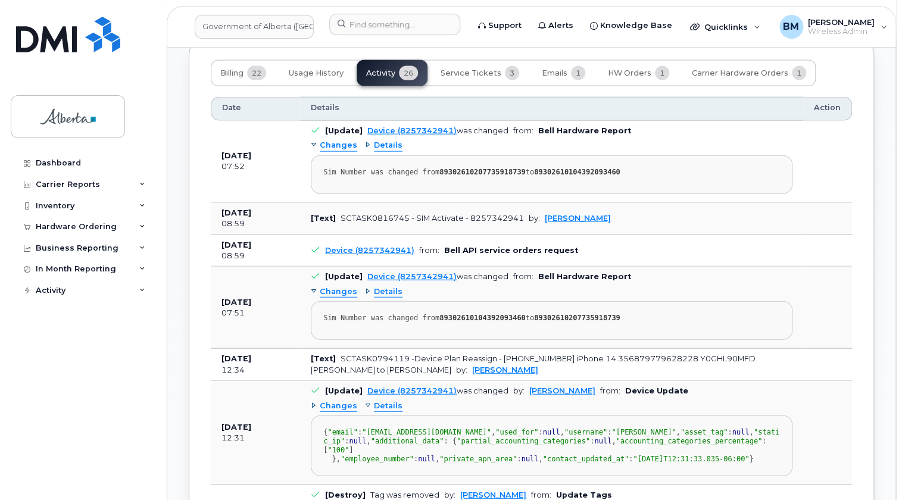
scroll to position [1083, 0]
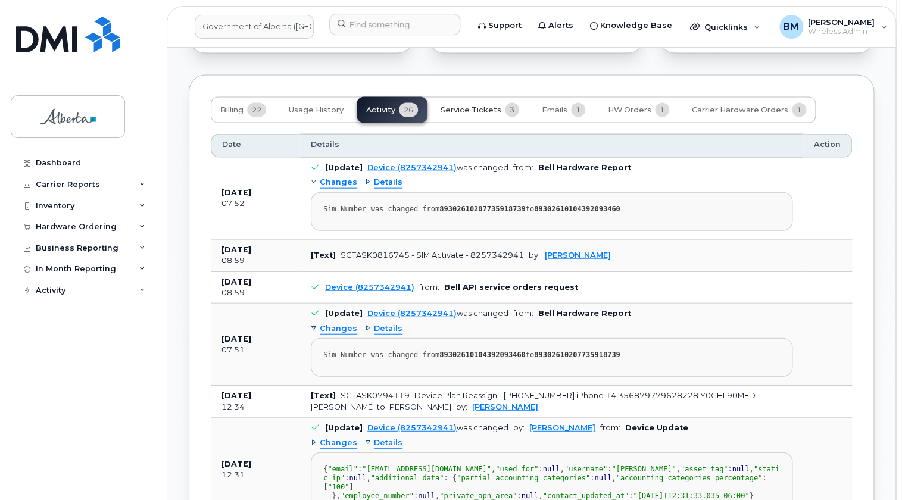
click at [464, 105] on span "Service Tickets" at bounding box center [470, 110] width 61 height 10
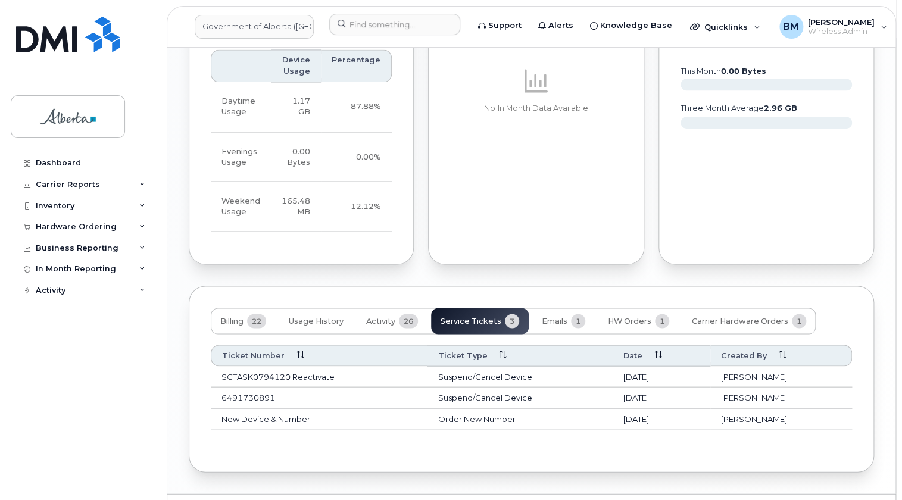
scroll to position [891, 0]
